Goal: Check status

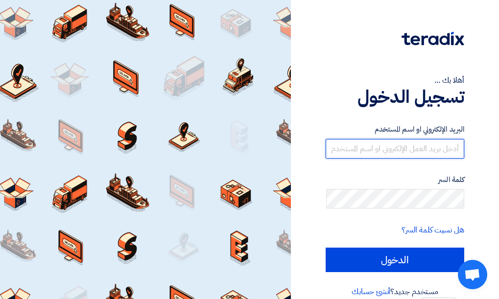
type input "[EMAIL_ADDRESS][DOMAIN_NAME]"
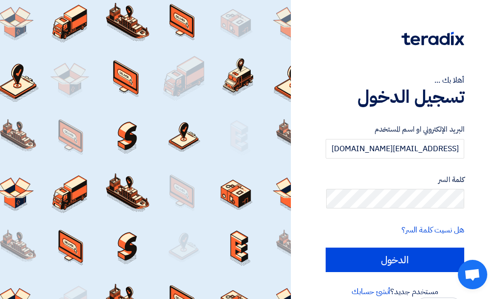
click at [417, 242] on form "البريد الإلكتروني او اسم المستخدم [EMAIL_ADDRESS][DOMAIN_NAME] كلمة السر هل نسي…" at bounding box center [395, 198] width 139 height 148
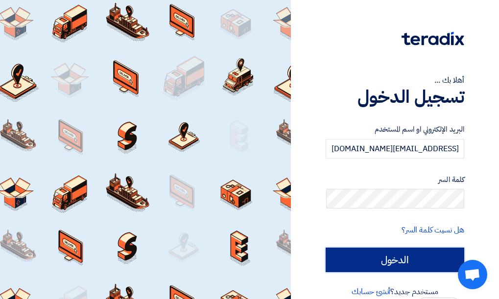
click at [418, 248] on input "الدخول" at bounding box center [395, 260] width 139 height 24
type input "Sign in"
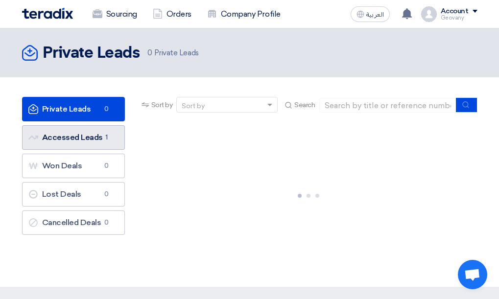
click at [114, 146] on link "Accessed Leads Accessed Leads 1" at bounding box center [73, 137] width 103 height 24
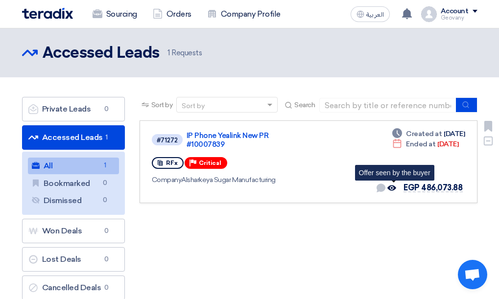
click at [390, 190] on icon "Offer seen by the buyer" at bounding box center [391, 188] width 9 height 9
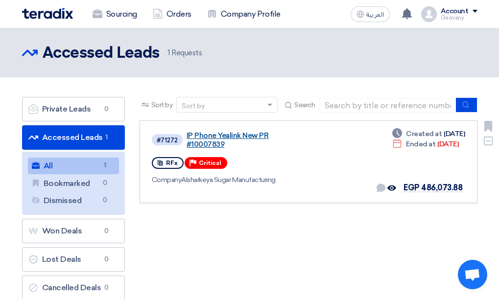
click at [231, 137] on link "IP Phone Yealink New PR #10007839" at bounding box center [246, 140] width 118 height 18
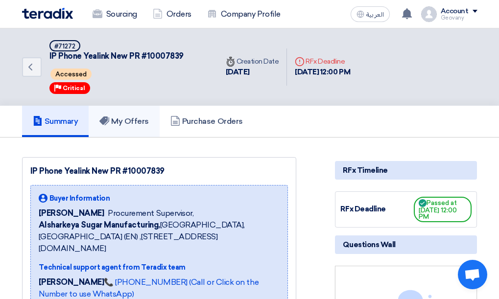
click at [131, 124] on h5 "My Offers" at bounding box center [123, 122] width 49 height 10
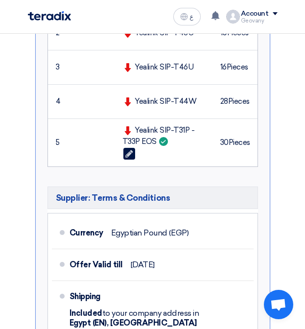
scroll to position [490, 0]
